Goal: Browse casually

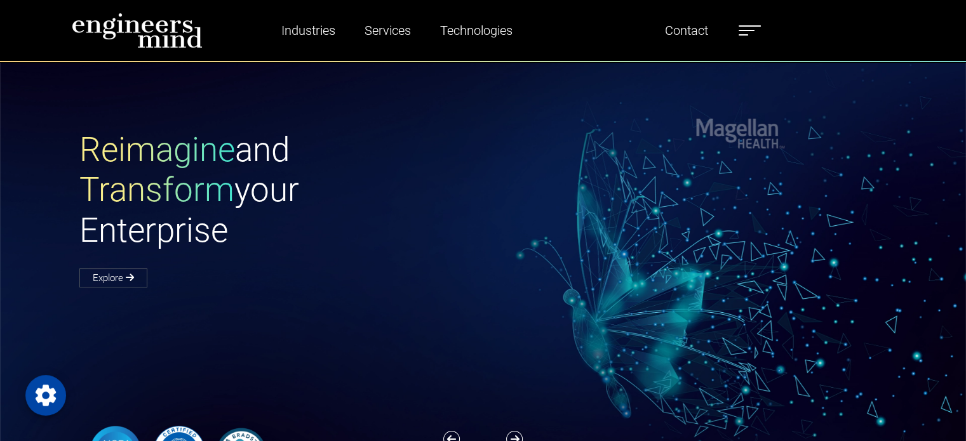
click at [349, 124] on div "Reimagine and Transform your Enterprise Explore" at bounding box center [490, 305] width 981 height 488
